Goal: Information Seeking & Learning: Check status

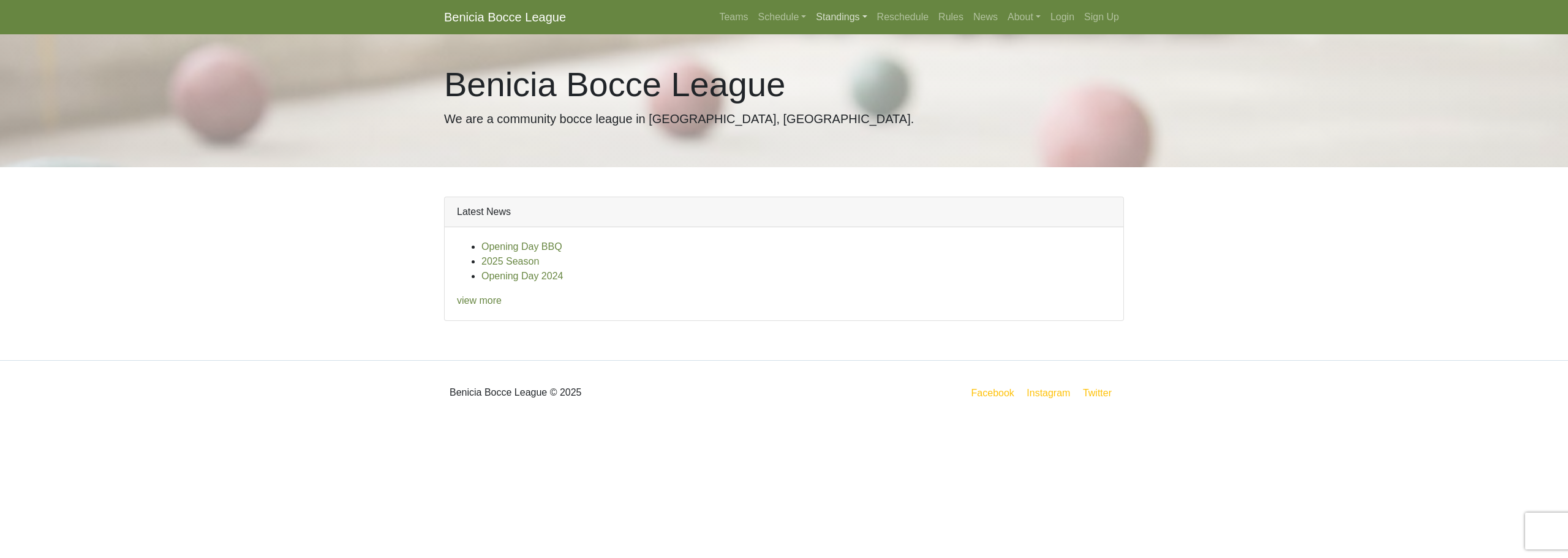
click at [815, 11] on link "Standings" at bounding box center [841, 17] width 60 height 25
click at [856, 127] on link "[DATE] Night" at bounding box center [861, 124] width 99 height 20
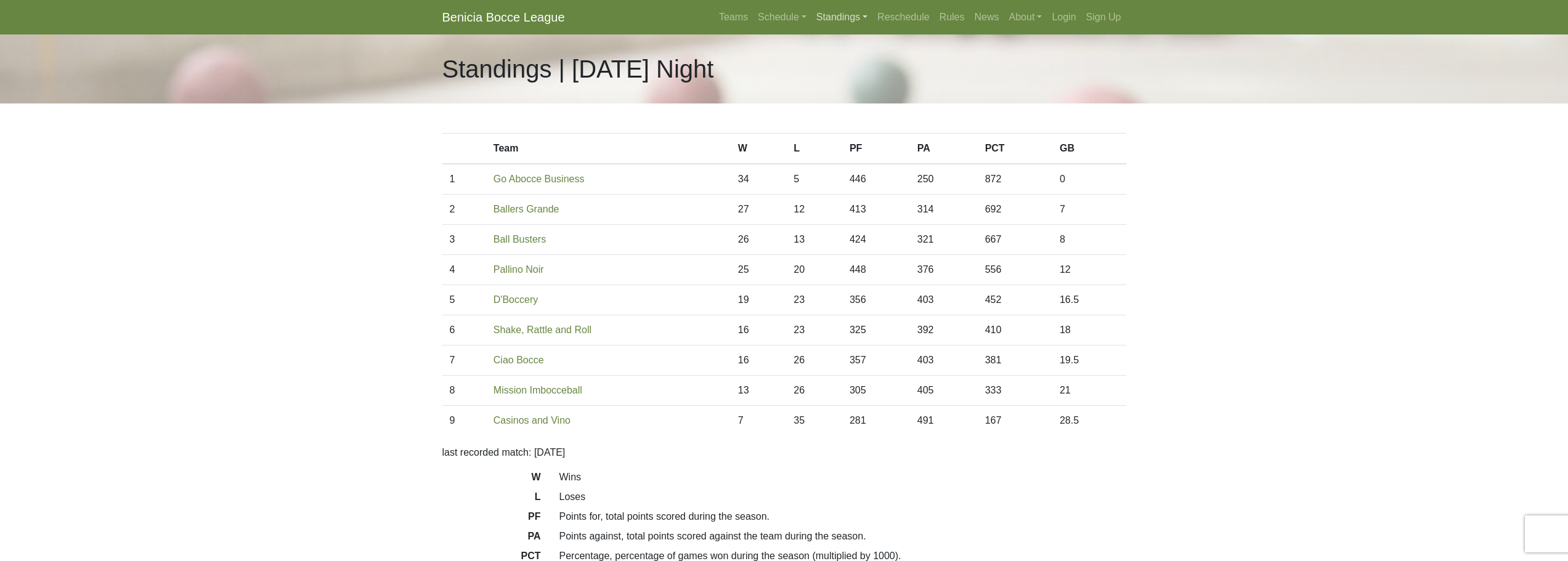
click at [823, 24] on link "Standings" at bounding box center [841, 17] width 61 height 25
click at [851, 103] on link "[DATE] Night" at bounding box center [861, 105] width 99 height 20
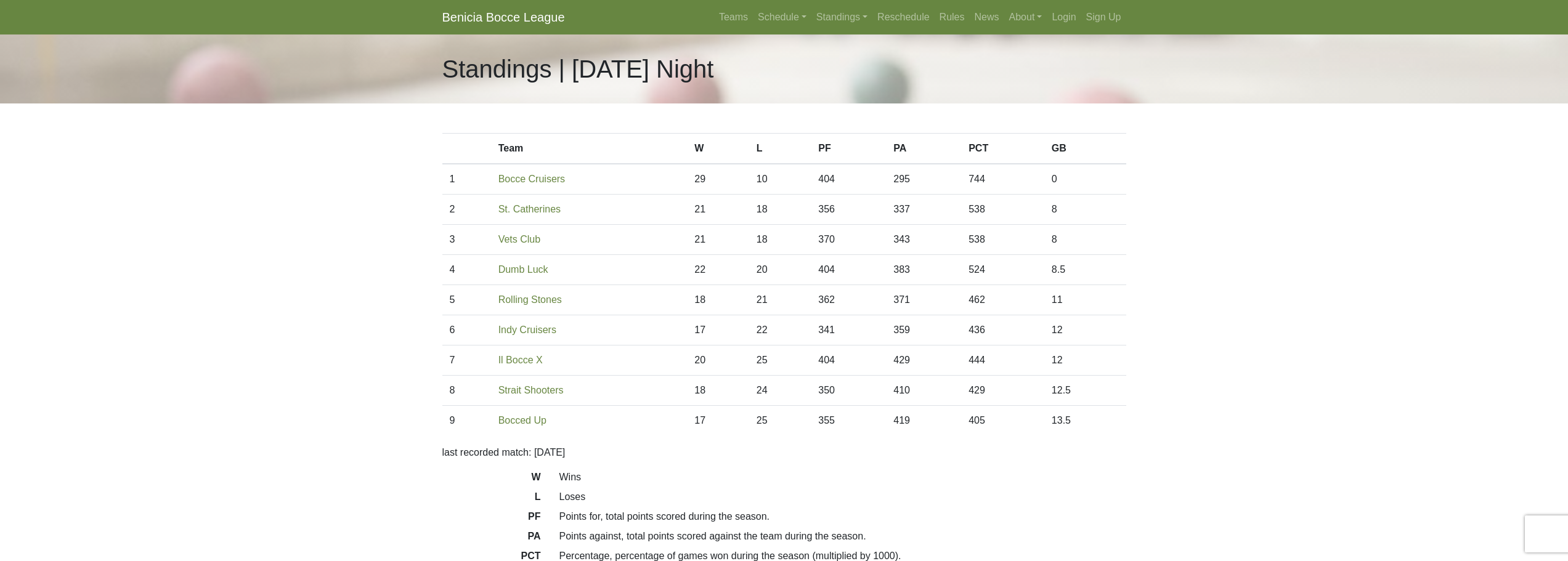
click at [355, 242] on body "Benicia Bocce League Teams Schedule Sunday Morning Sunday Night Monday Night Tu…" at bounding box center [784, 346] width 1568 height 692
click at [360, 228] on body "Benicia Bocce League Teams Schedule Sunday Morning Sunday Night Monday Night Tu…" at bounding box center [784, 346] width 1568 height 692
click at [846, 19] on link "Standings" at bounding box center [841, 17] width 61 height 25
click at [850, 81] on link "[DATE] Night" at bounding box center [861, 85] width 99 height 20
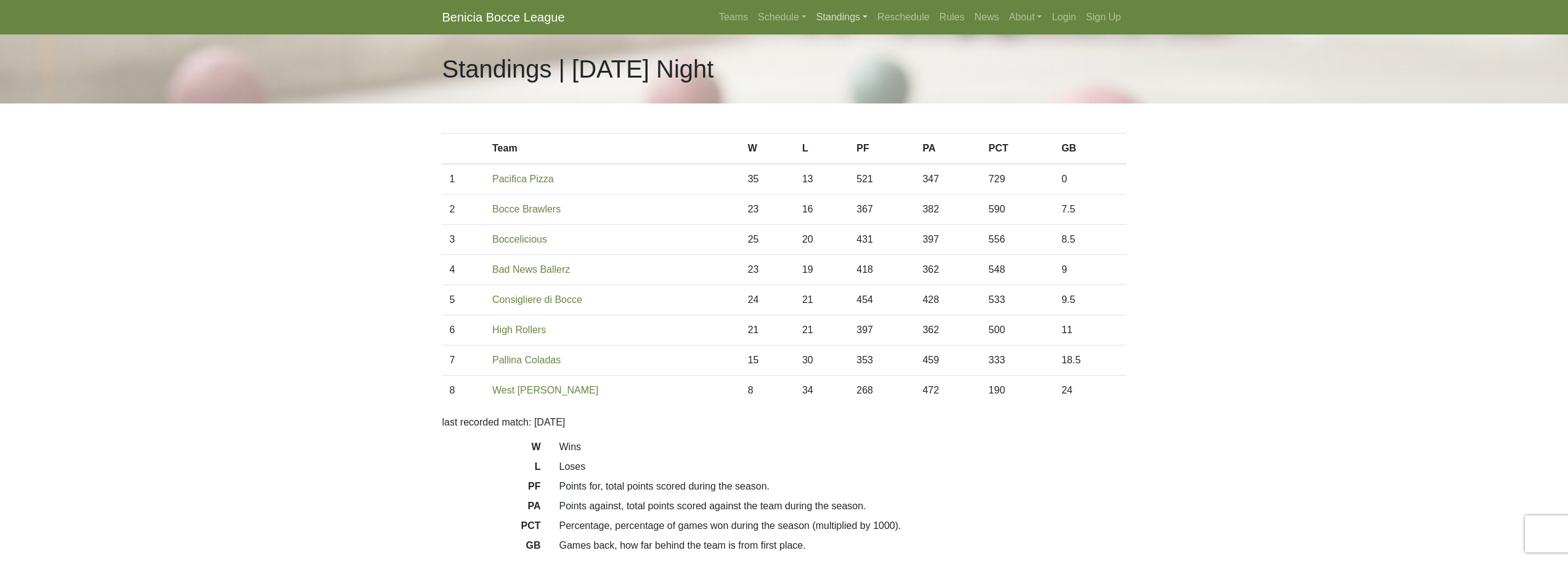
click at [835, 22] on link "Standings" at bounding box center [841, 17] width 61 height 25
click at [876, 128] on link "[DATE] Night" at bounding box center [861, 125] width 99 height 20
